Goal: Task Accomplishment & Management: Use online tool/utility

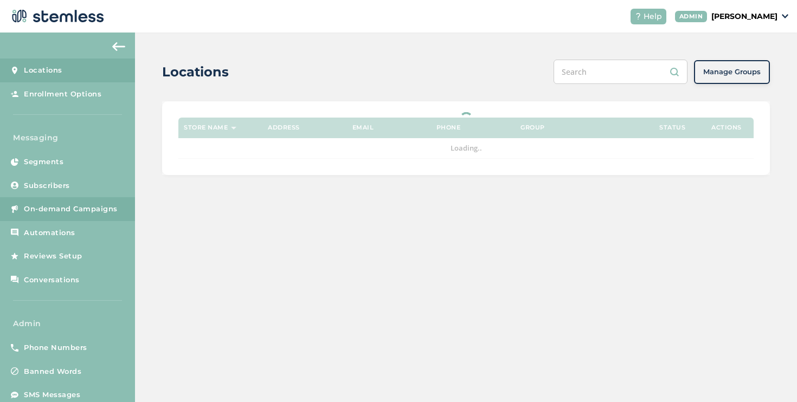
click at [75, 210] on span "On-demand Campaigns" at bounding box center [71, 209] width 94 height 11
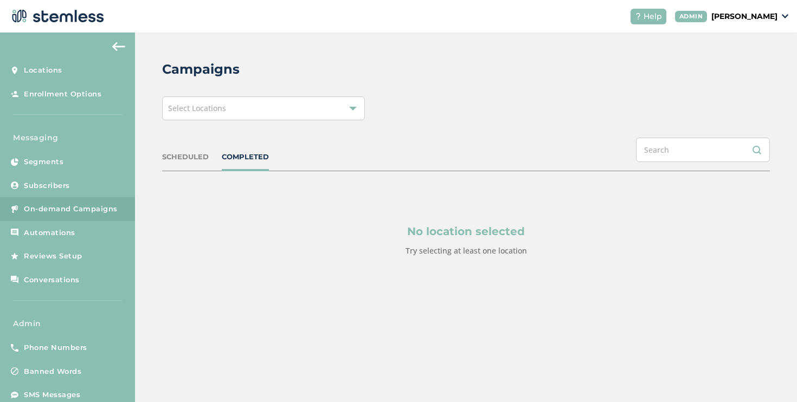
click at [207, 111] on span "Select Locations" at bounding box center [197, 108] width 58 height 10
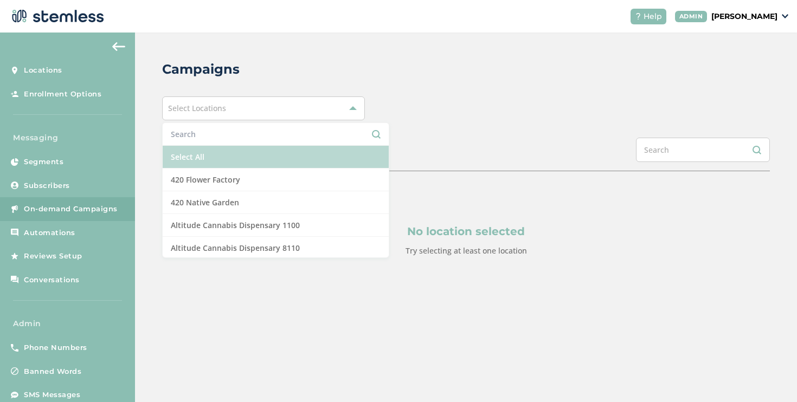
click at [196, 150] on li "Select All" at bounding box center [276, 157] width 226 height 23
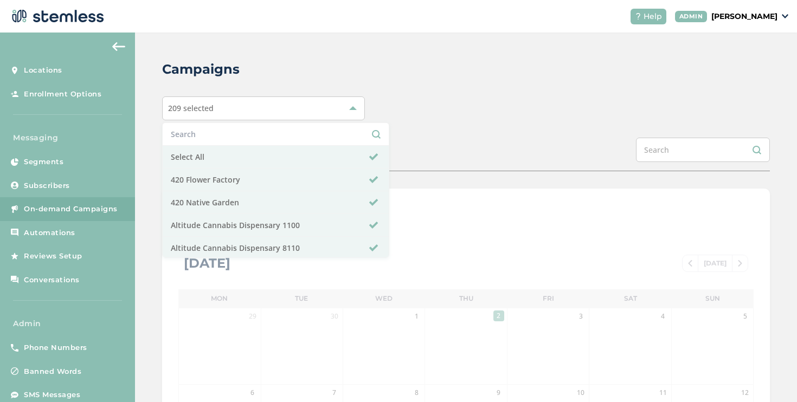
click at [388, 143] on div "SCHEDULED COMPLETED" at bounding box center [466, 155] width 608 height 34
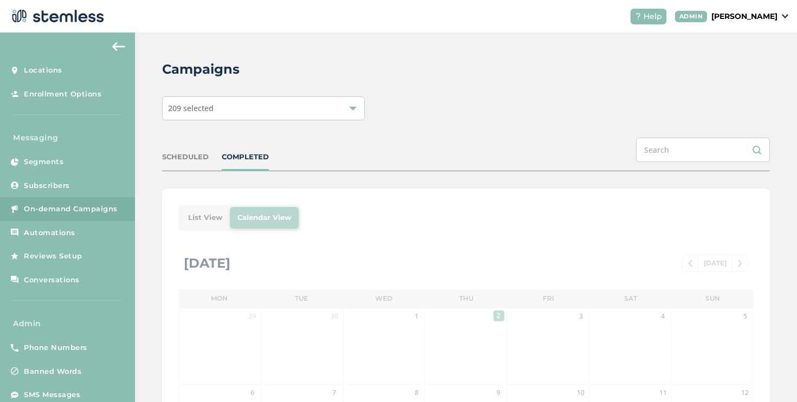
click at [192, 159] on div "SCHEDULED" at bounding box center [185, 157] width 47 height 11
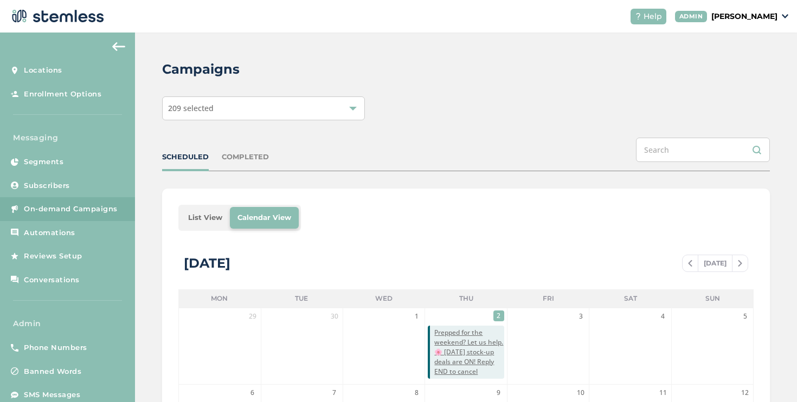
click at [204, 224] on li "List View" at bounding box center [205, 218] width 49 height 22
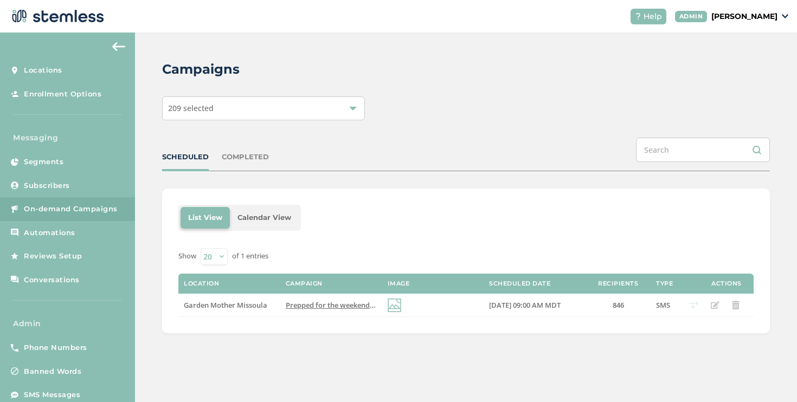
click at [735, 20] on p "[PERSON_NAME]" at bounding box center [745, 16] width 66 height 11
click at [749, 73] on span "Impersonate" at bounding box center [750, 78] width 53 height 11
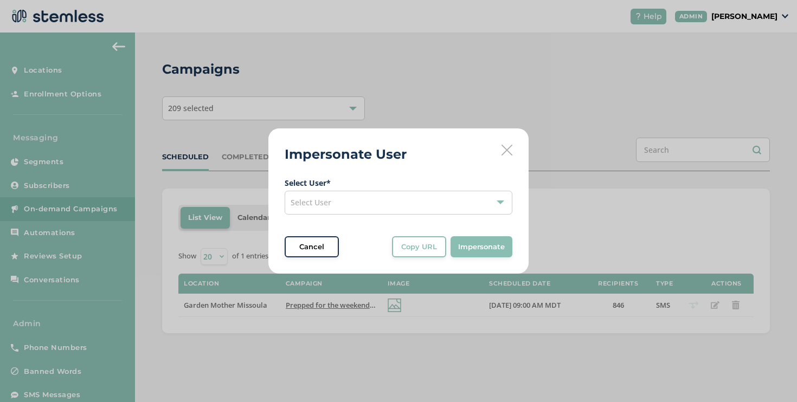
click at [396, 204] on div "Select User" at bounding box center [399, 203] width 228 height 24
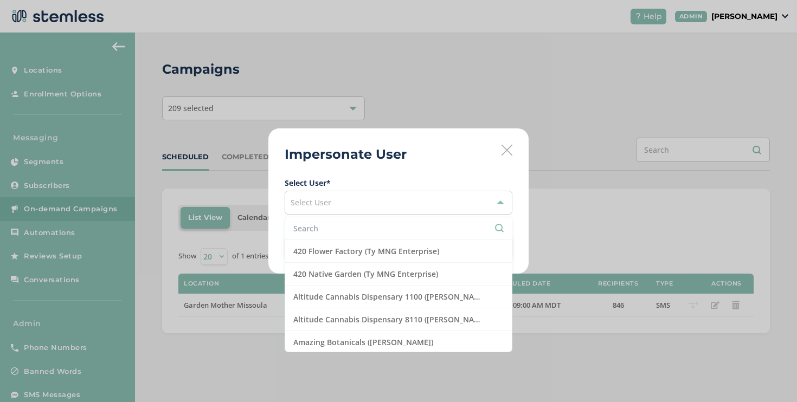
click at [378, 223] on input "text" at bounding box center [398, 228] width 210 height 11
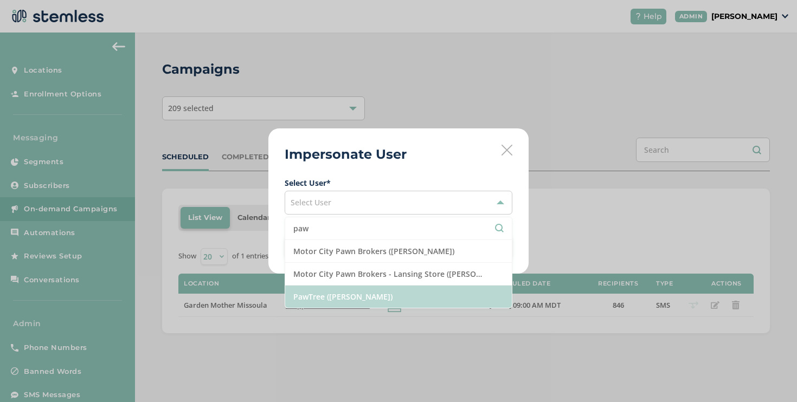
type input "paw"
click at [350, 287] on li "PawTree ([PERSON_NAME])" at bounding box center [398, 297] width 227 height 22
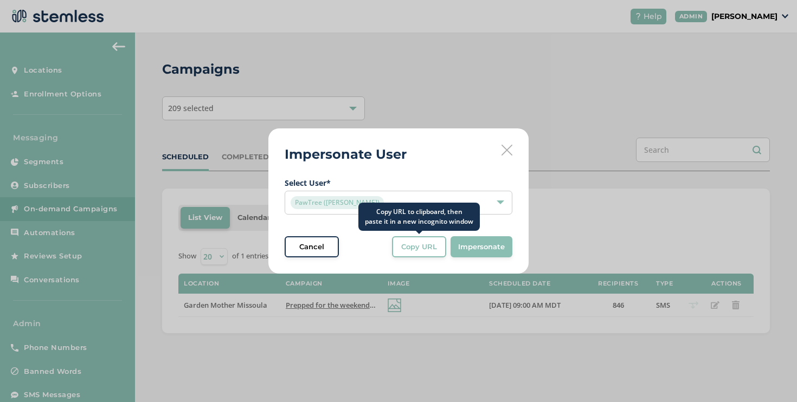
click at [424, 248] on span "Copy URL" at bounding box center [419, 247] width 36 height 11
